Goal: Register for event/course

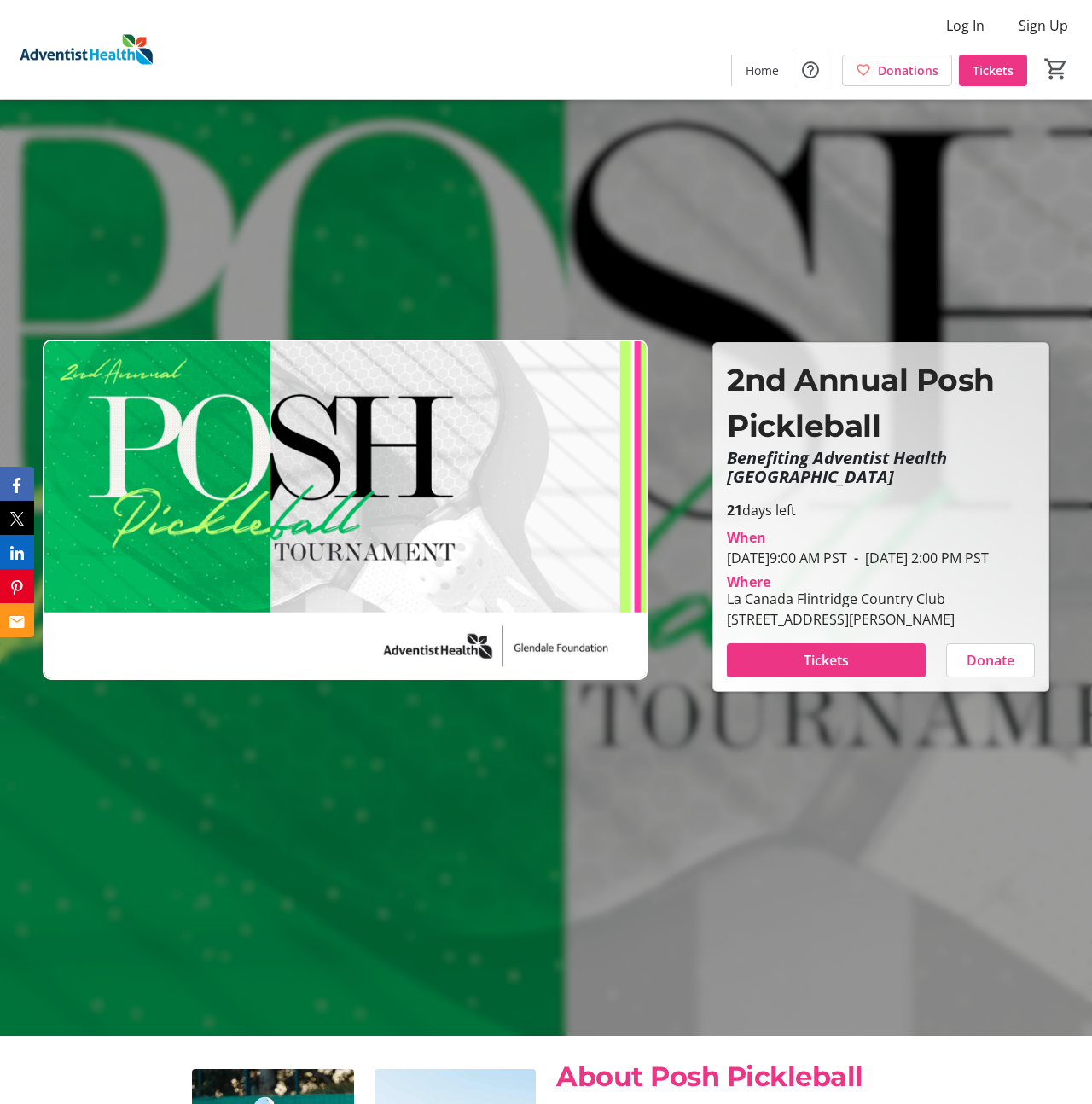
scroll to position [82, 0]
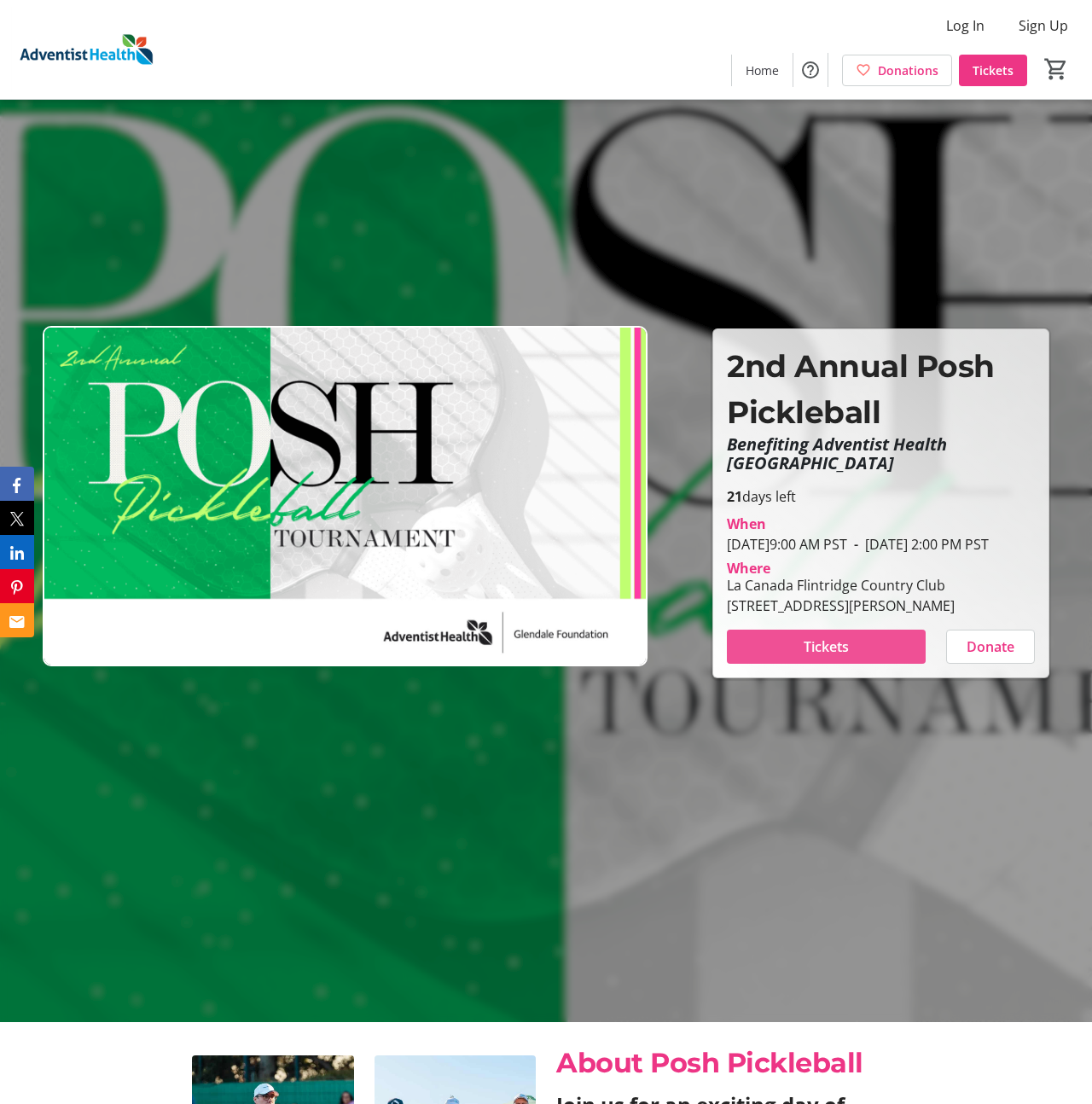
click at [817, 657] on span "Tickets" at bounding box center [826, 647] width 45 height 20
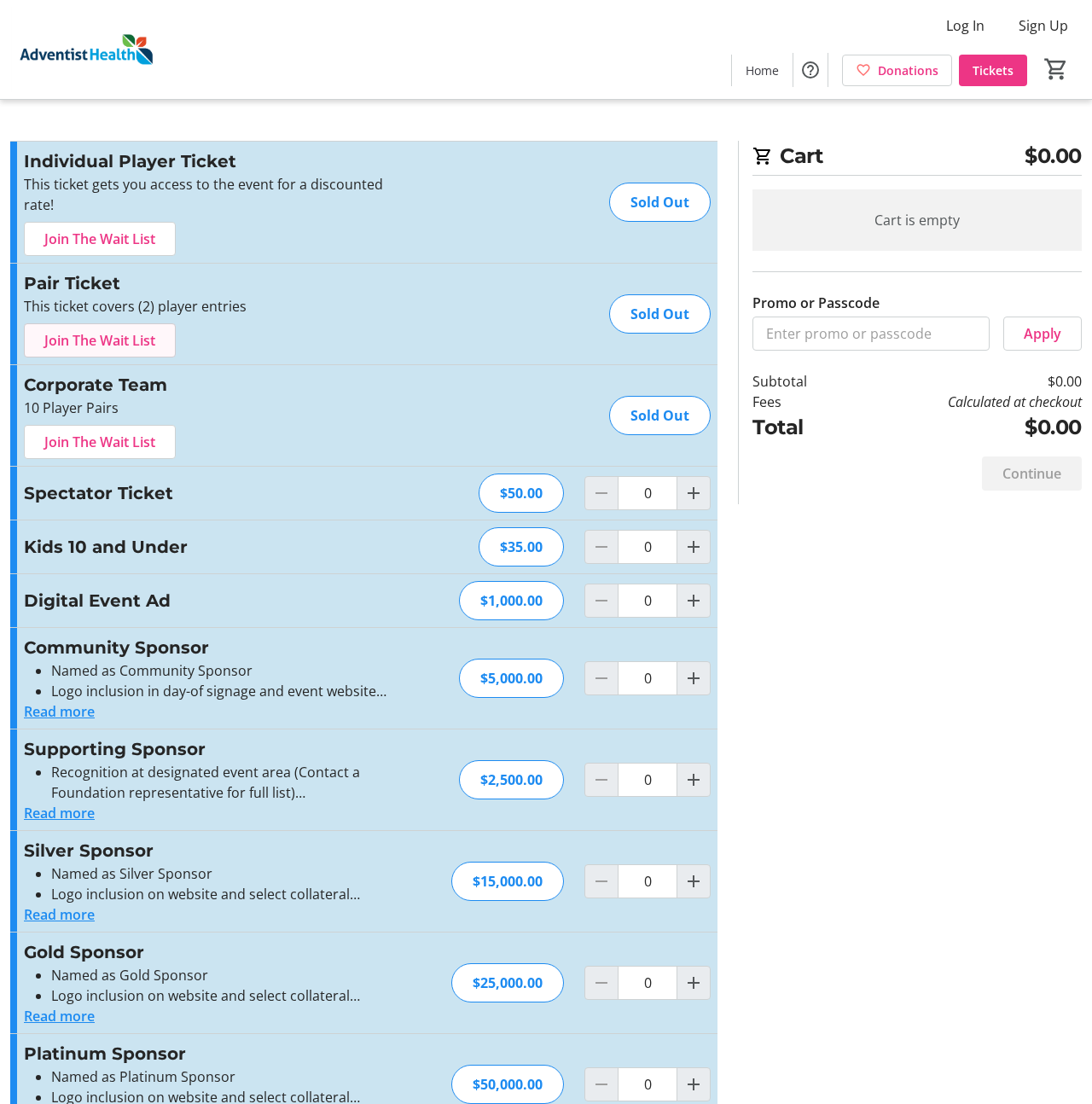
click at [144, 344] on span "Join The Wait List" at bounding box center [99, 341] width 111 height 20
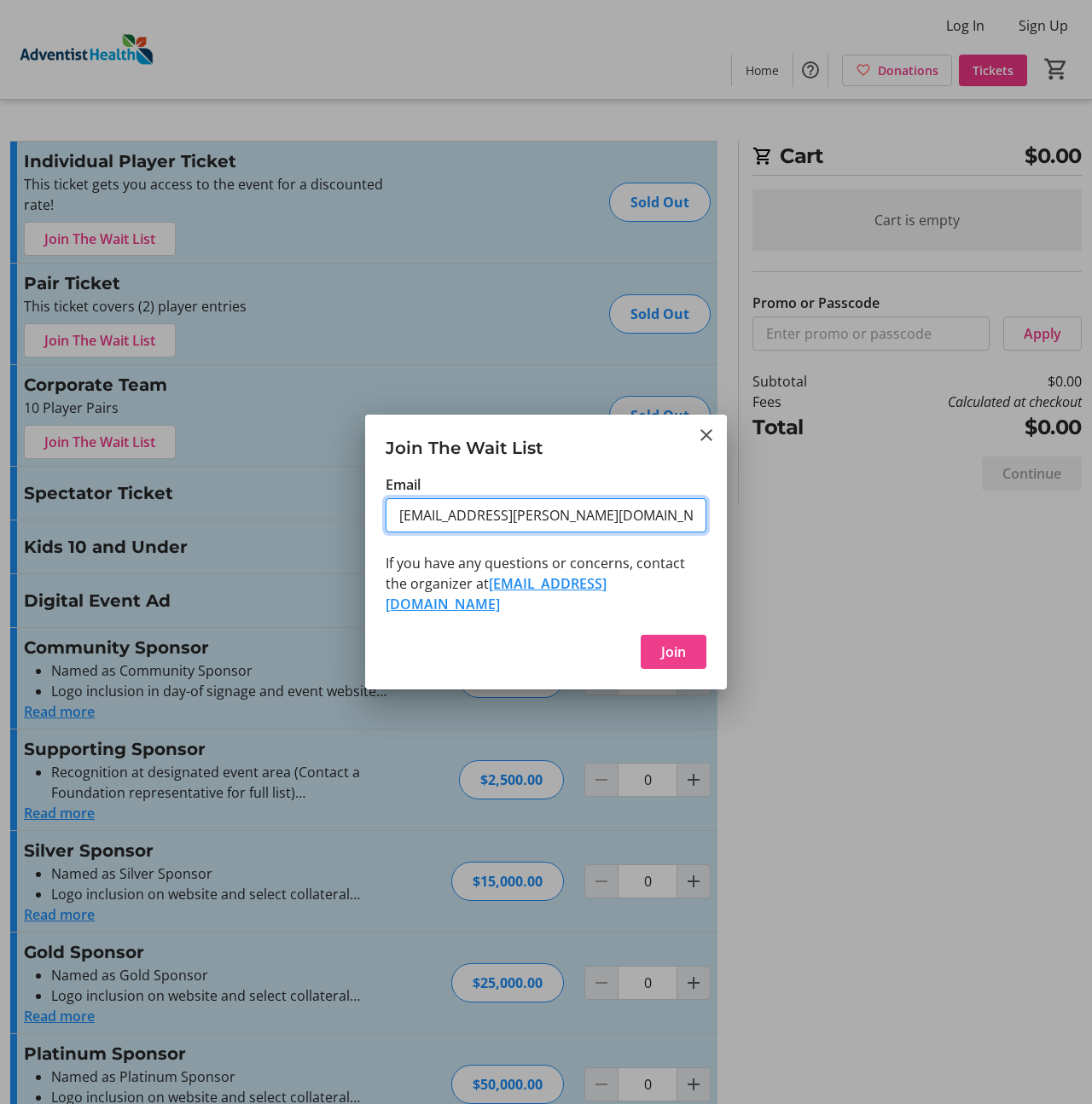
type input "[EMAIL_ADDRESS][PERSON_NAME][DOMAIN_NAME]"
click at [681, 644] on span "Join" at bounding box center [673, 652] width 25 height 20
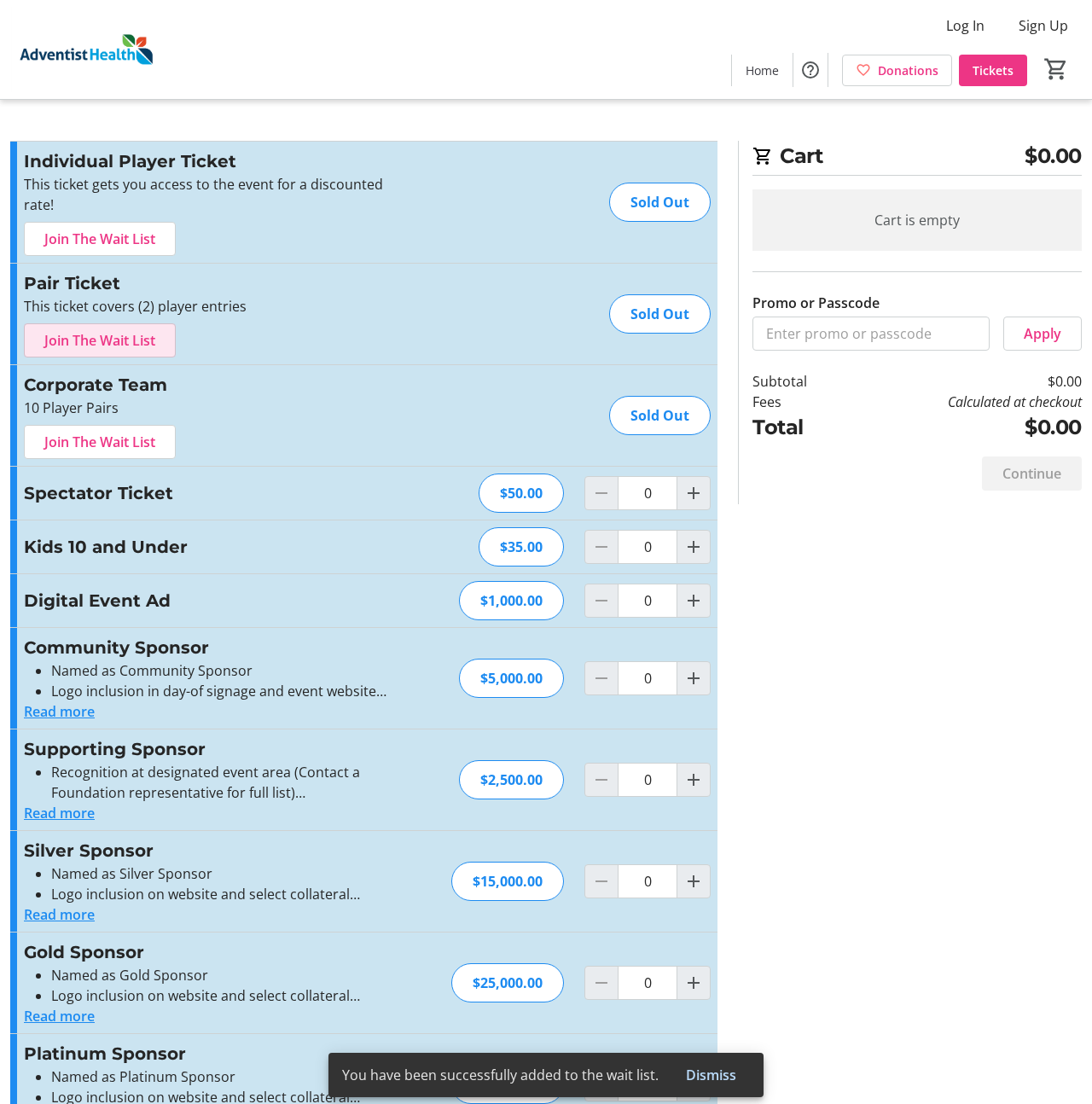
click at [372, 105] on div "Cart $0.00 Cart is empty Promo or Passcode Apply Subtotal $0.00 Fees Calculated…" at bounding box center [546, 629] width 1092 height 1257
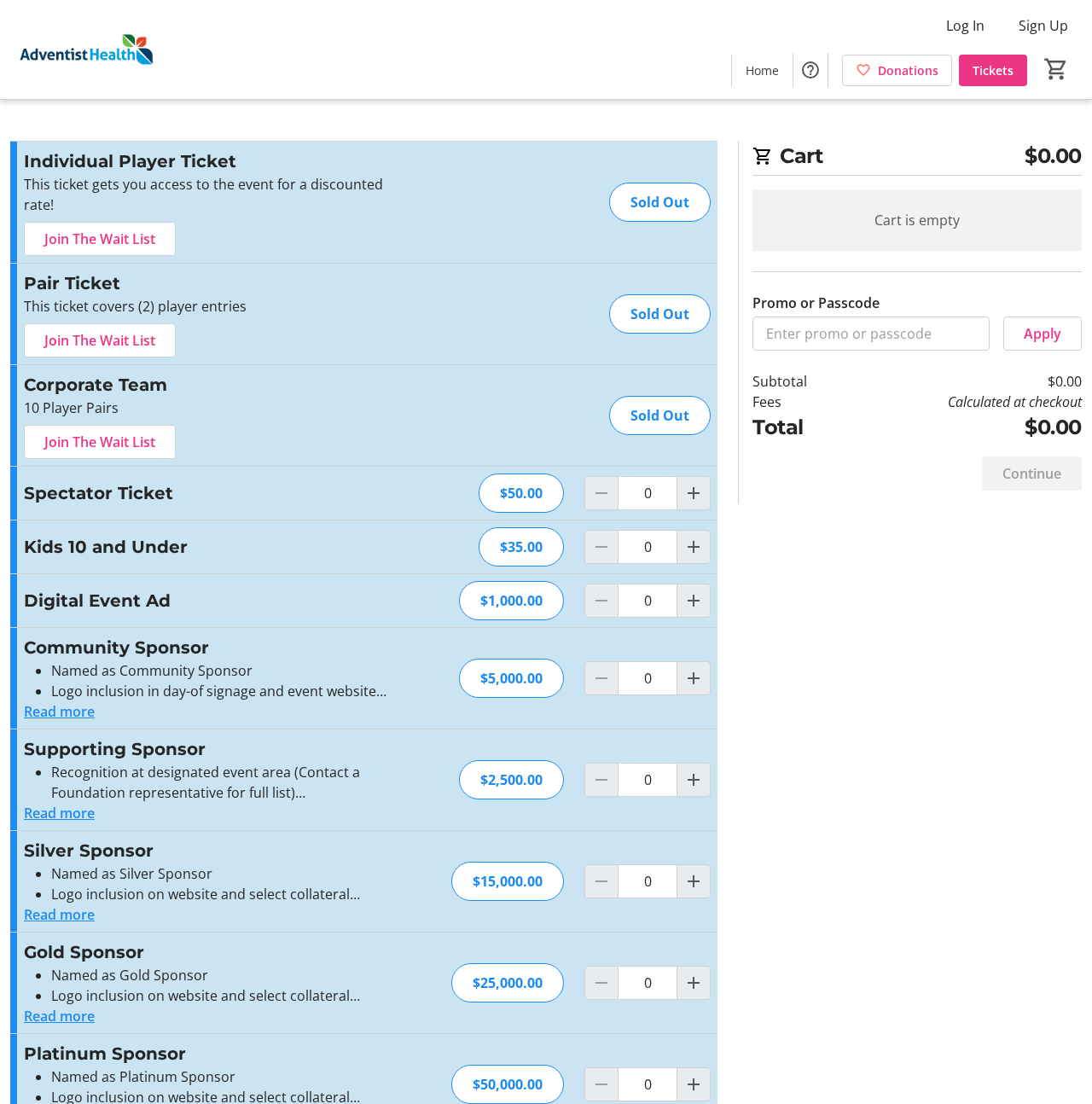
click at [126, 44] on img at bounding box center [86, 49] width 152 height 85
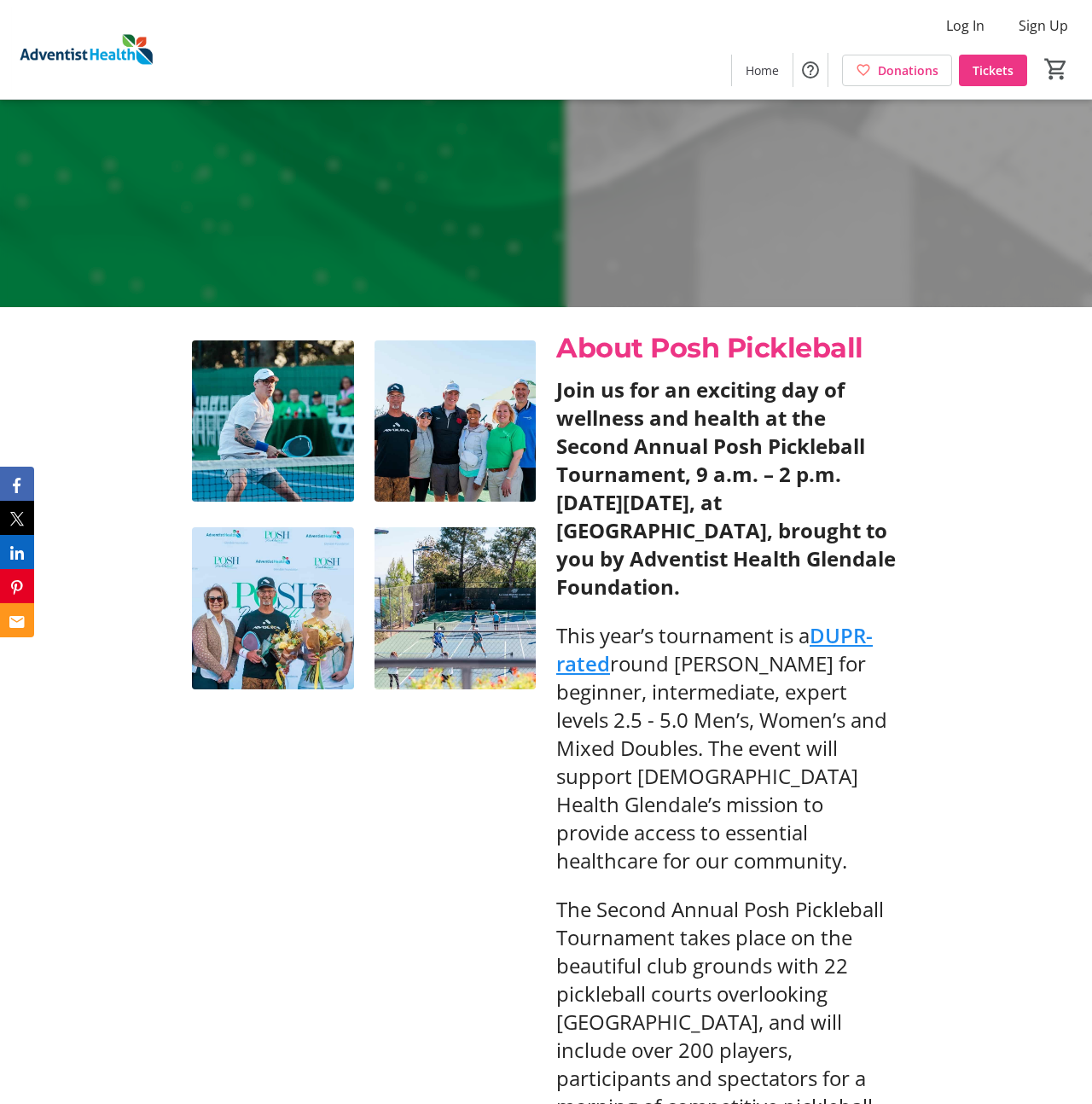
scroll to position [802, 0]
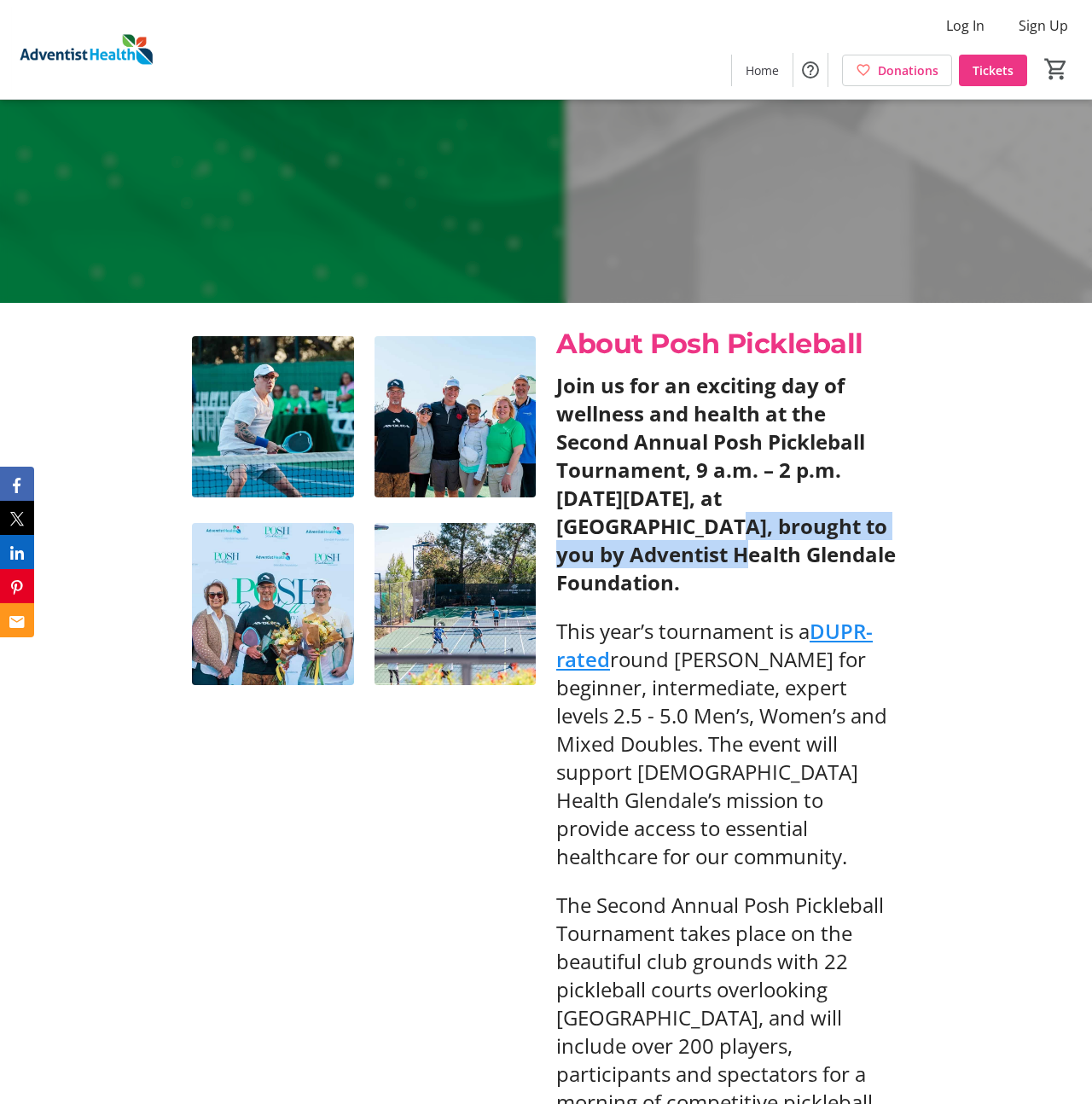
drag, startPoint x: 876, startPoint y: 529, endPoint x: 865, endPoint y: 506, distance: 25.5
click at [865, 506] on strong "Join us for an exciting day of wellness and health at the Second Annual Posh Pi…" at bounding box center [726, 484] width 340 height 225
copy strong "La Canada Flintridge Country Club"
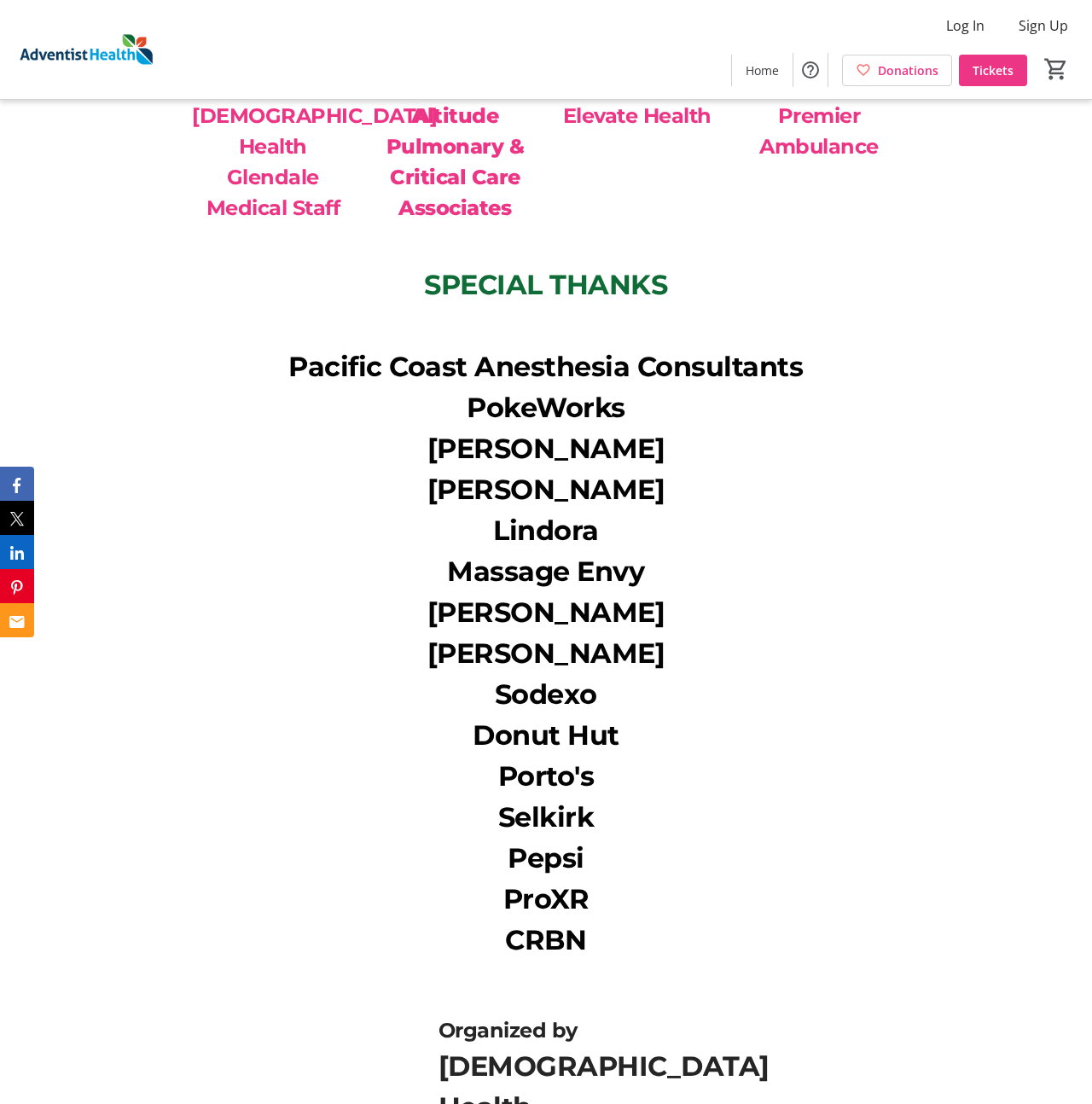
scroll to position [4464, 0]
